Goal: Task Accomplishment & Management: Use online tool/utility

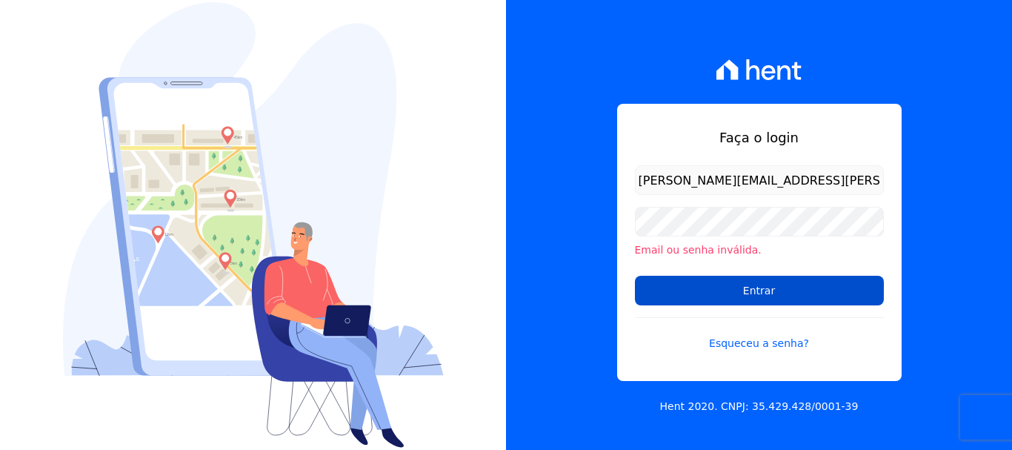
click at [776, 287] on input "Entrar" at bounding box center [759, 291] width 249 height 30
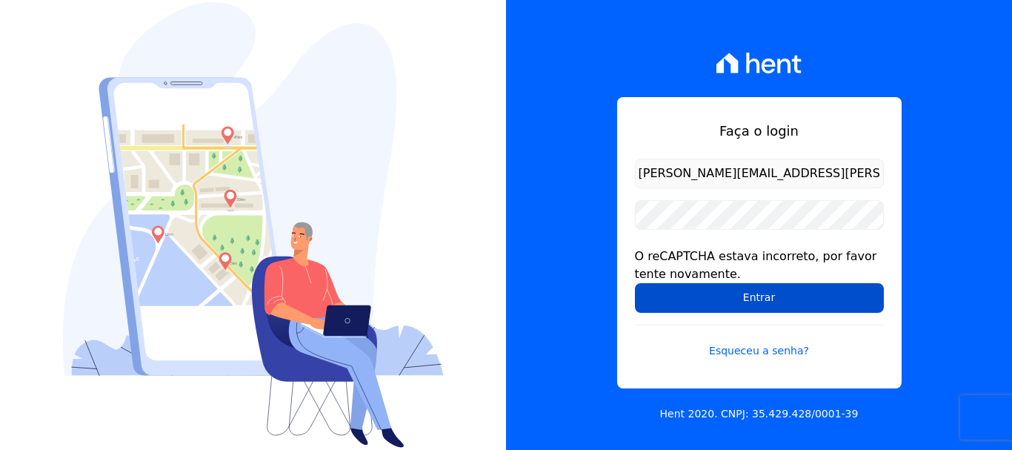
click at [761, 295] on input "Entrar" at bounding box center [759, 298] width 249 height 30
